Goal: Navigation & Orientation: Find specific page/section

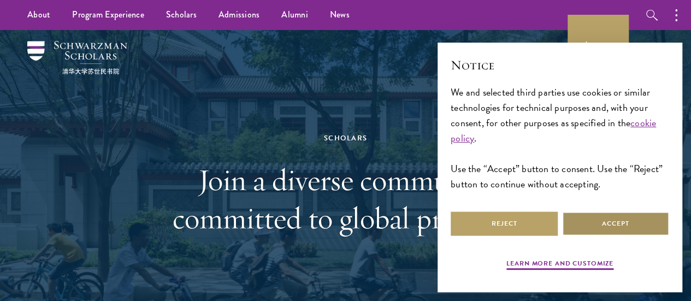
click at [586, 220] on button "Accept" at bounding box center [615, 223] width 107 height 25
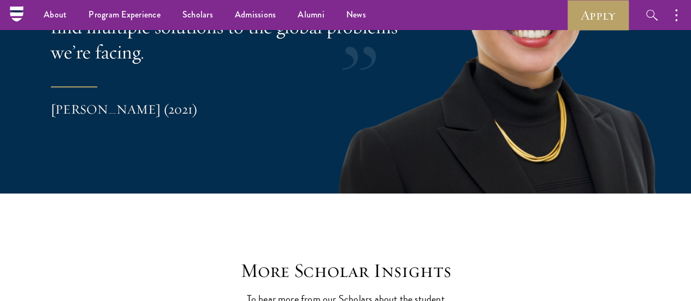
scroll to position [1101, 0]
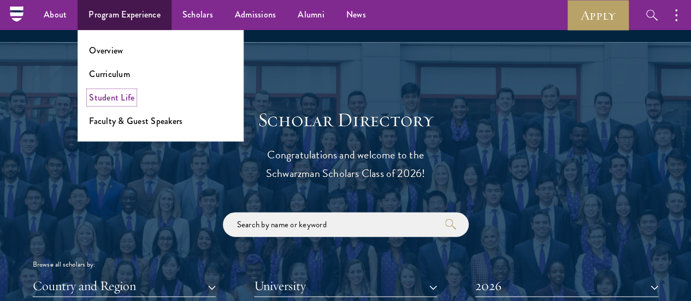
click at [114, 99] on link "Student Life" at bounding box center [111, 97] width 45 height 13
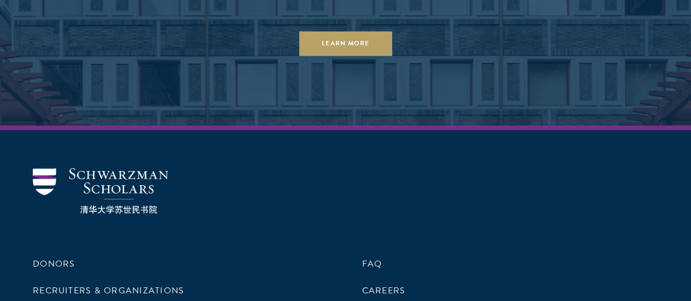
scroll to position [4097, 0]
